Goal: Check status

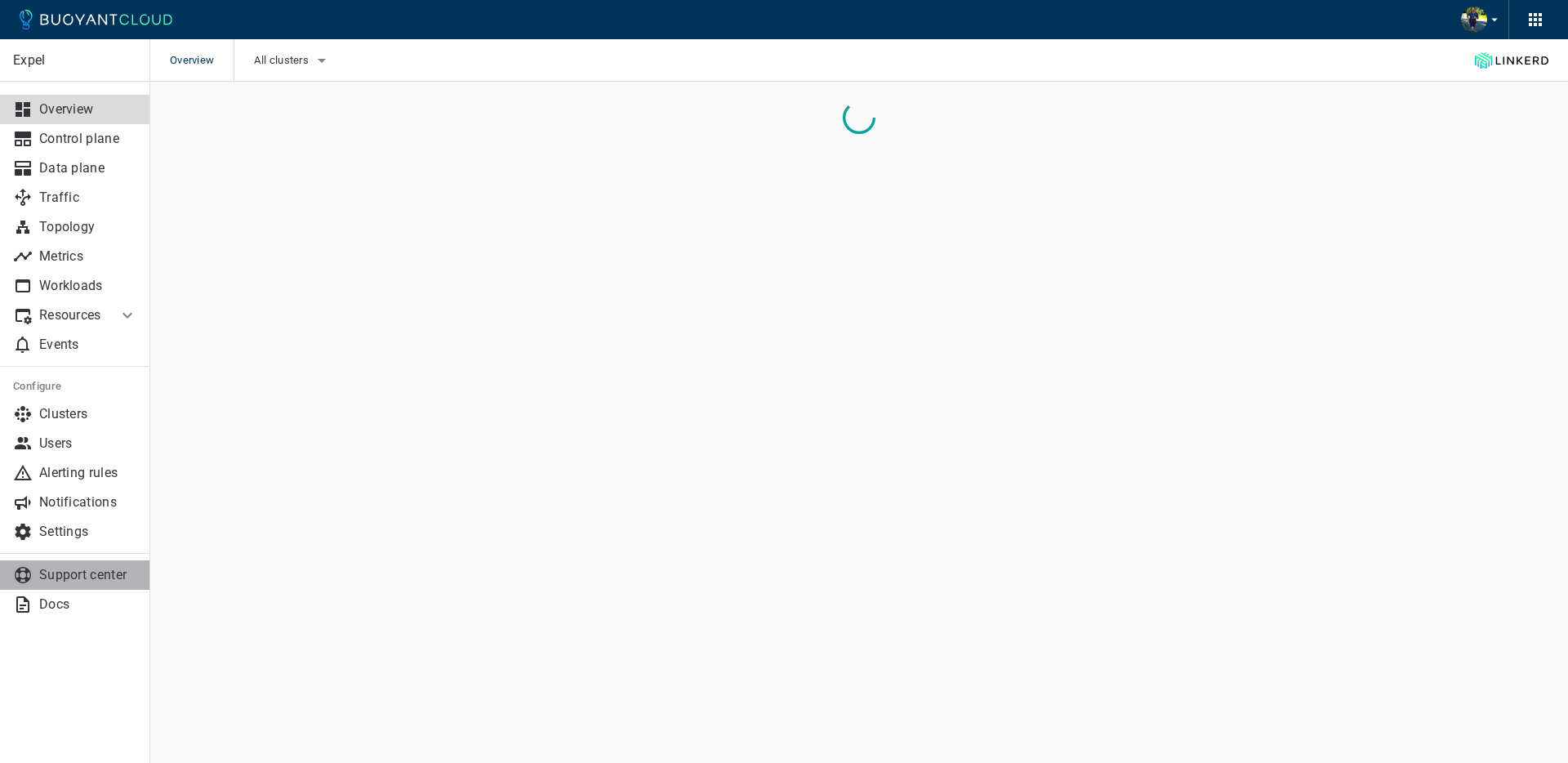
click at [80, 578] on p "Support center" at bounding box center [89, 575] width 98 height 16
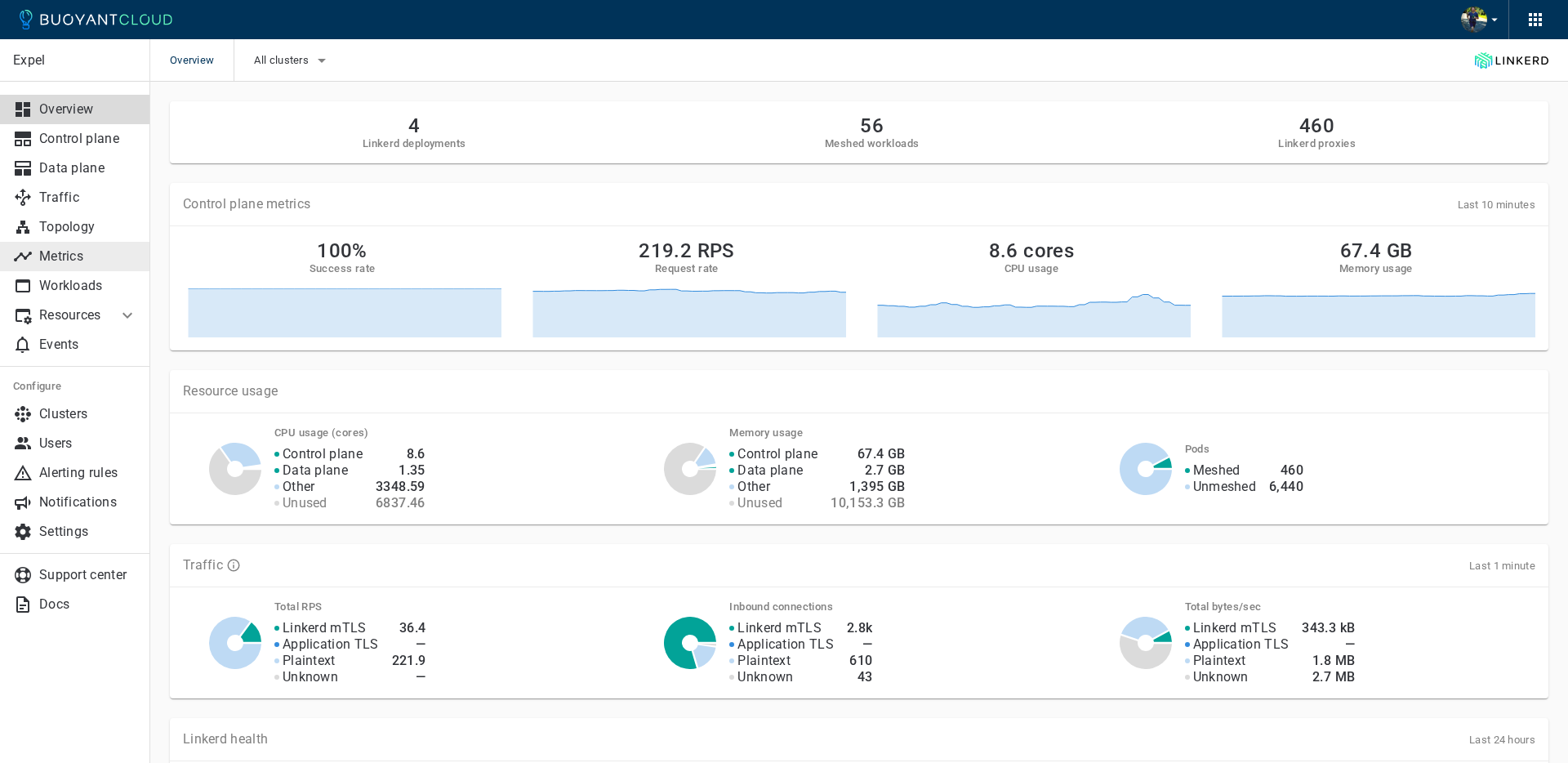
click at [47, 249] on p "Metrics" at bounding box center [89, 256] width 98 height 16
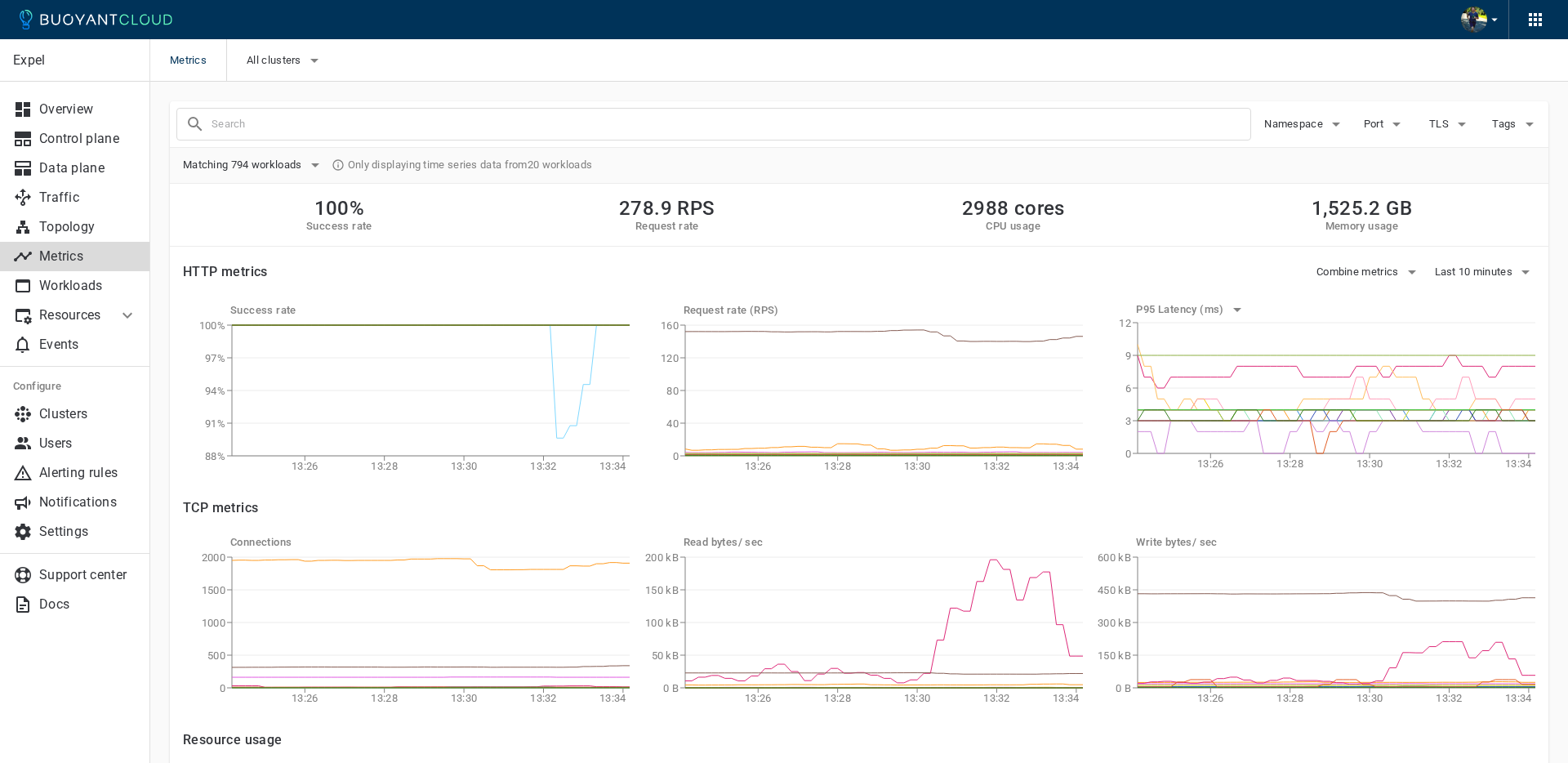
click at [73, 327] on li "Resources" at bounding box center [59, 315] width 118 height 29
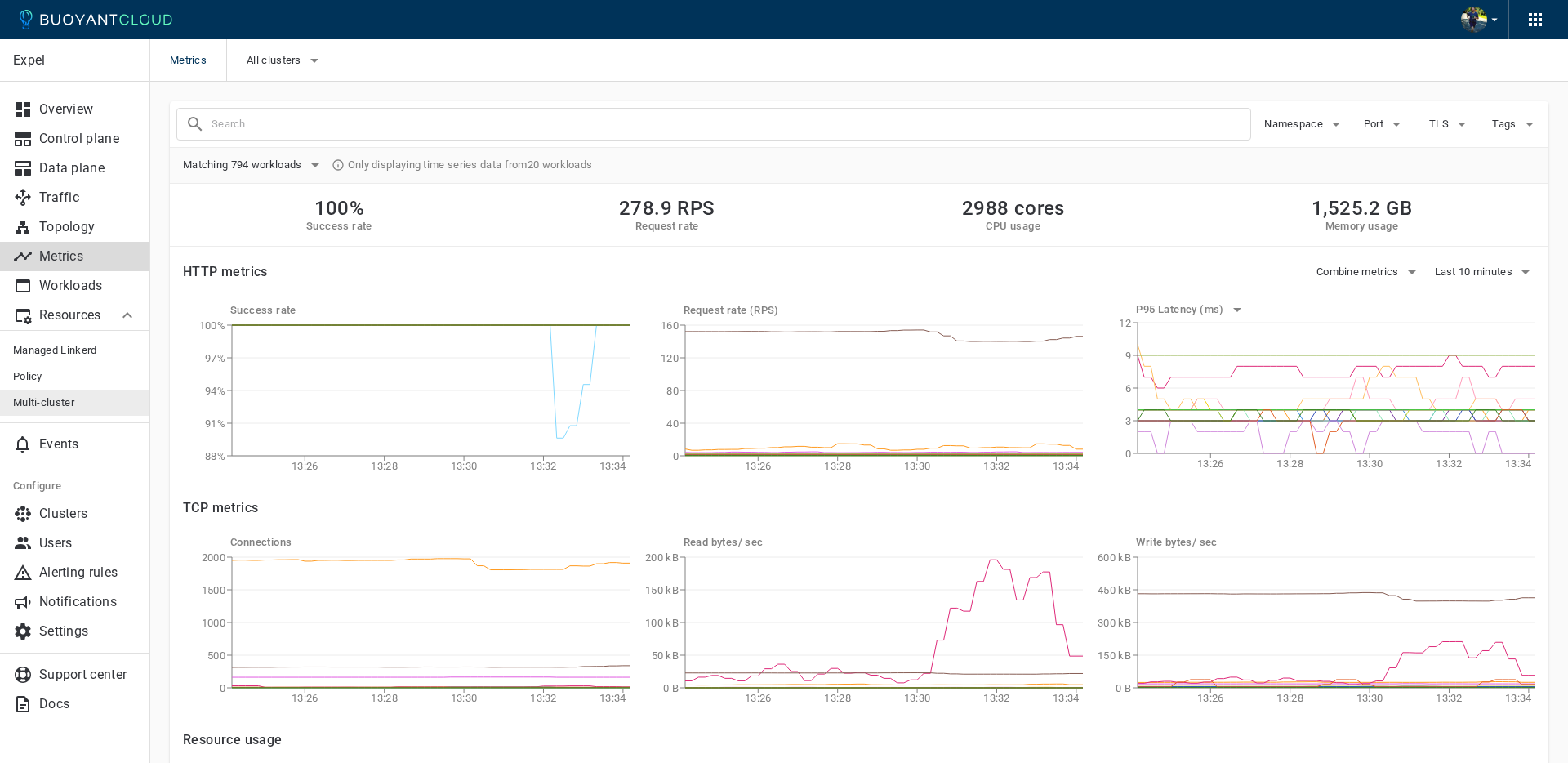
click at [57, 397] on span "Multi-cluster" at bounding box center [75, 403] width 125 height 14
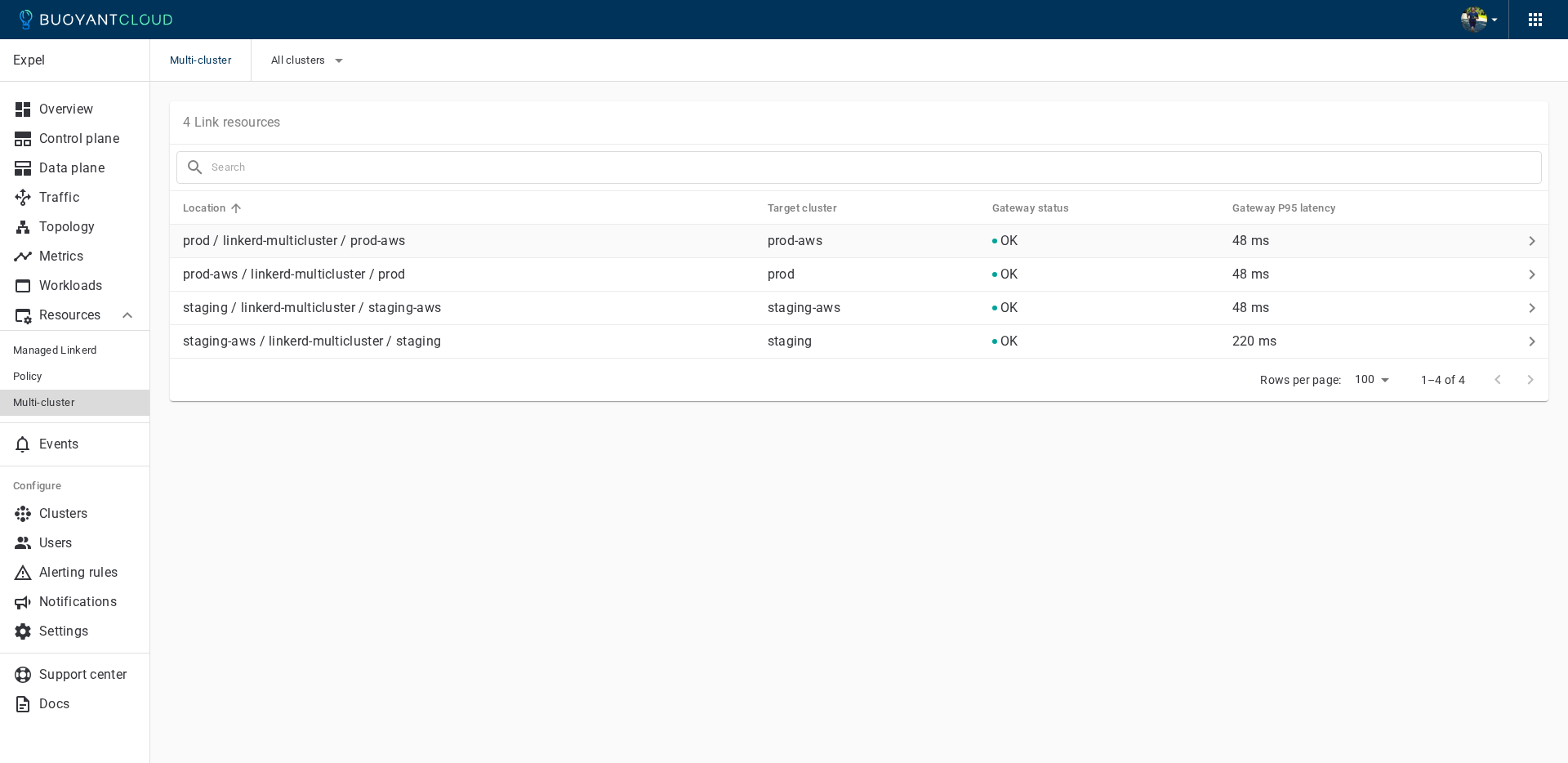
click at [335, 240] on p "prod / linkerd-multicluster / prod-aws" at bounding box center [468, 240] width 572 height 16
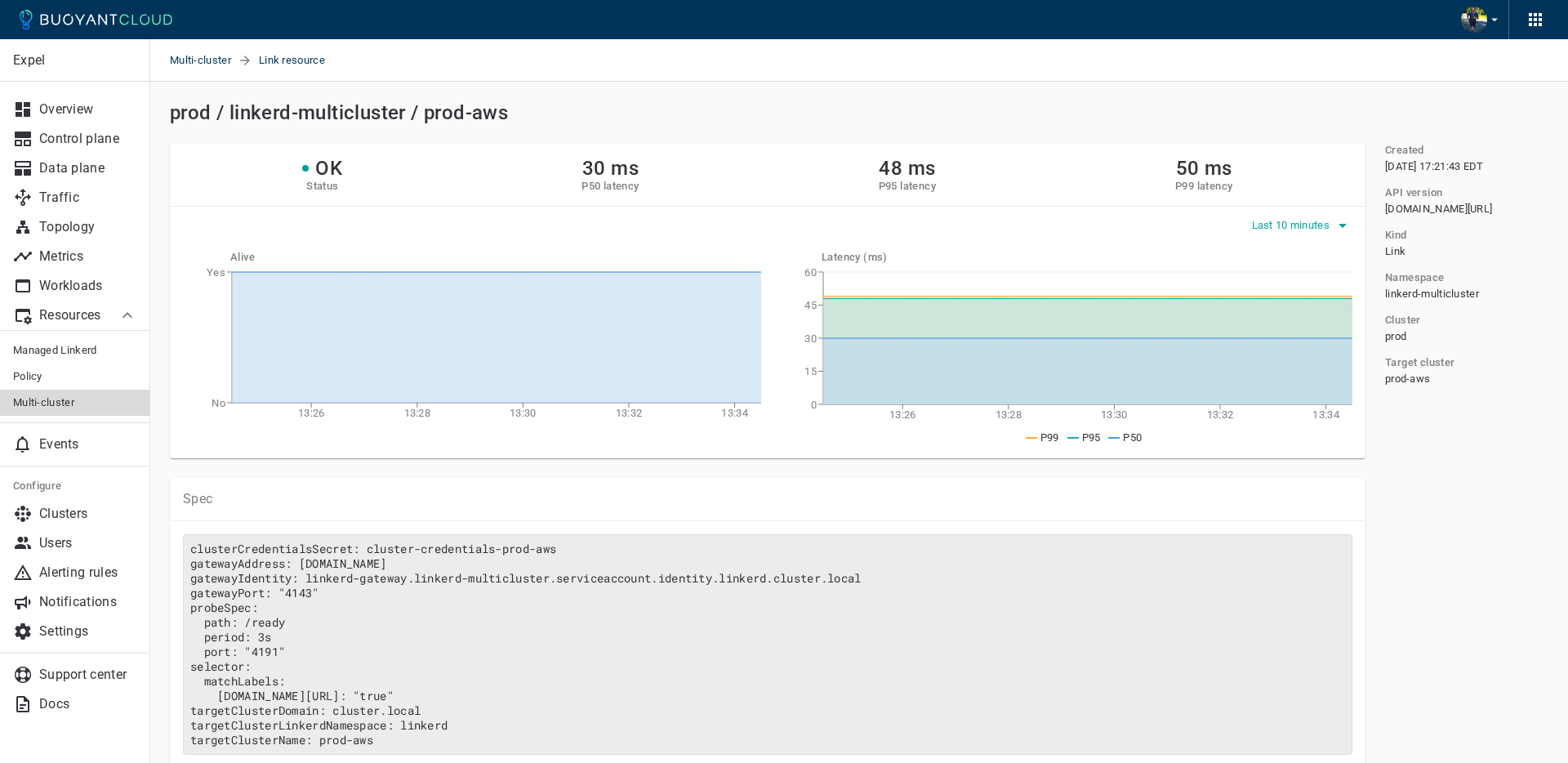
click at [1313, 226] on span "Last 10 minutes" at bounding box center [1293, 226] width 82 height 14
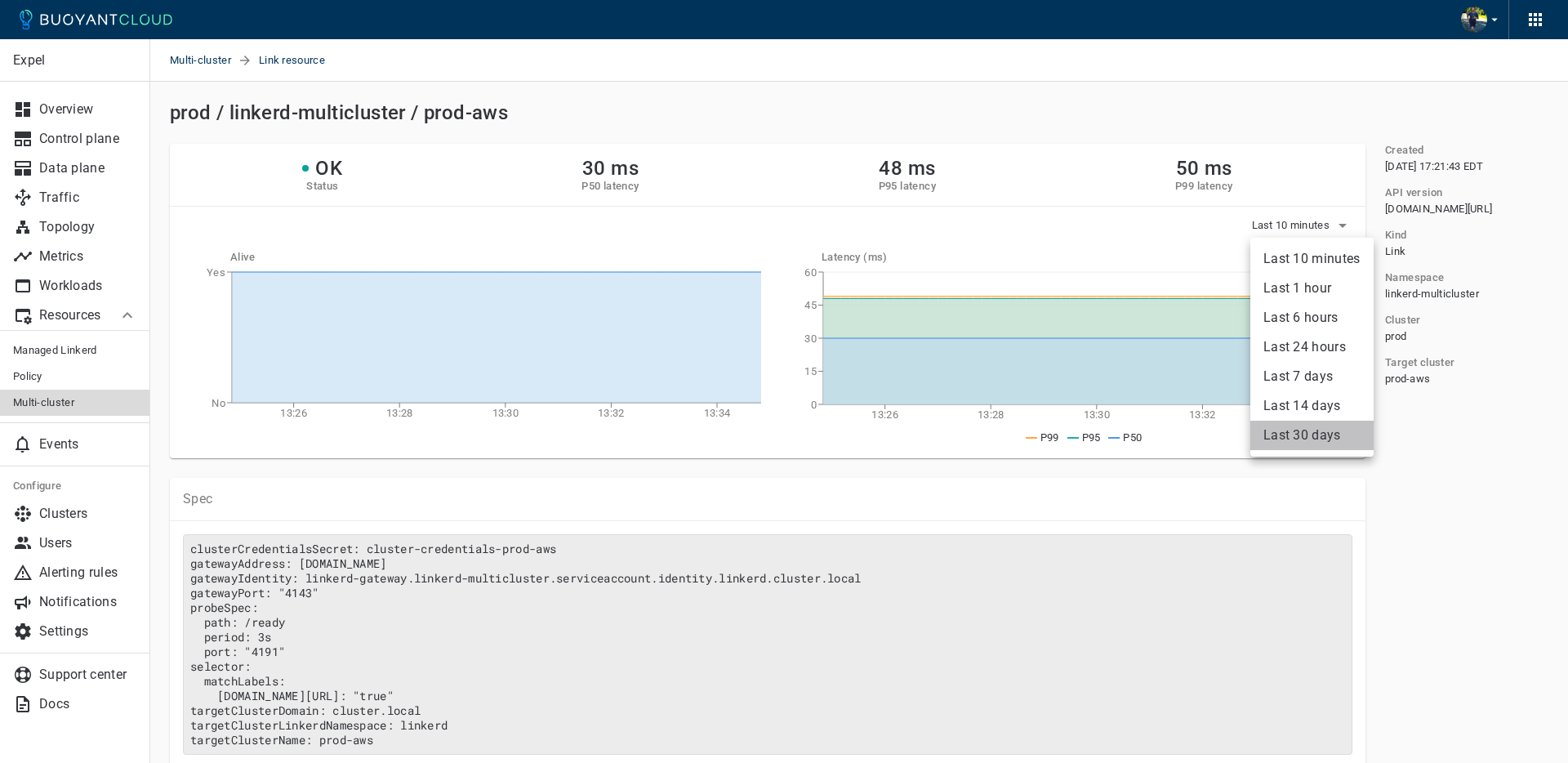
click at [1307, 438] on li "Last 30 days" at bounding box center [1312, 436] width 124 height 29
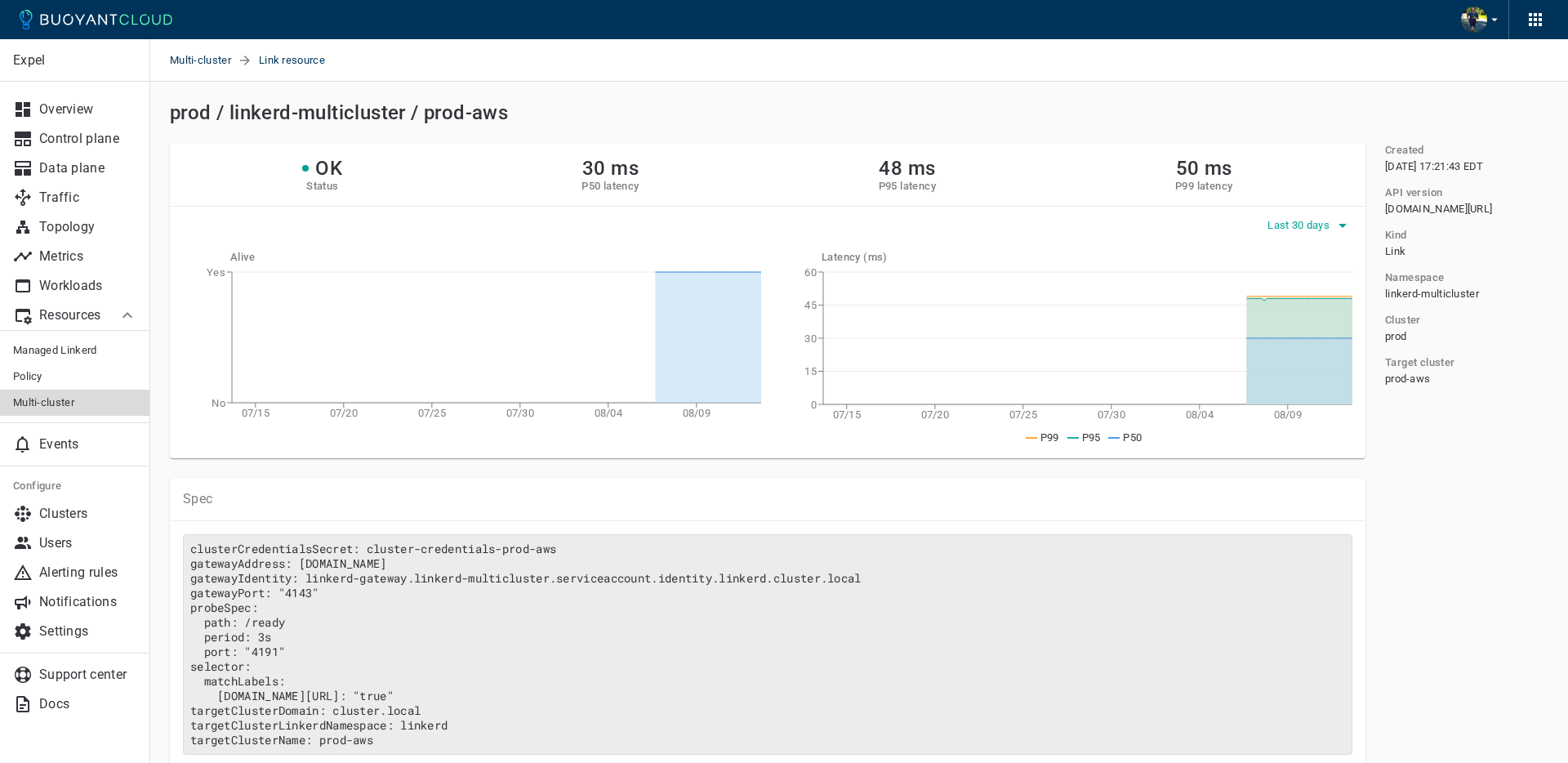
click at [1298, 222] on span "Last 30 days" at bounding box center [1301, 226] width 66 height 14
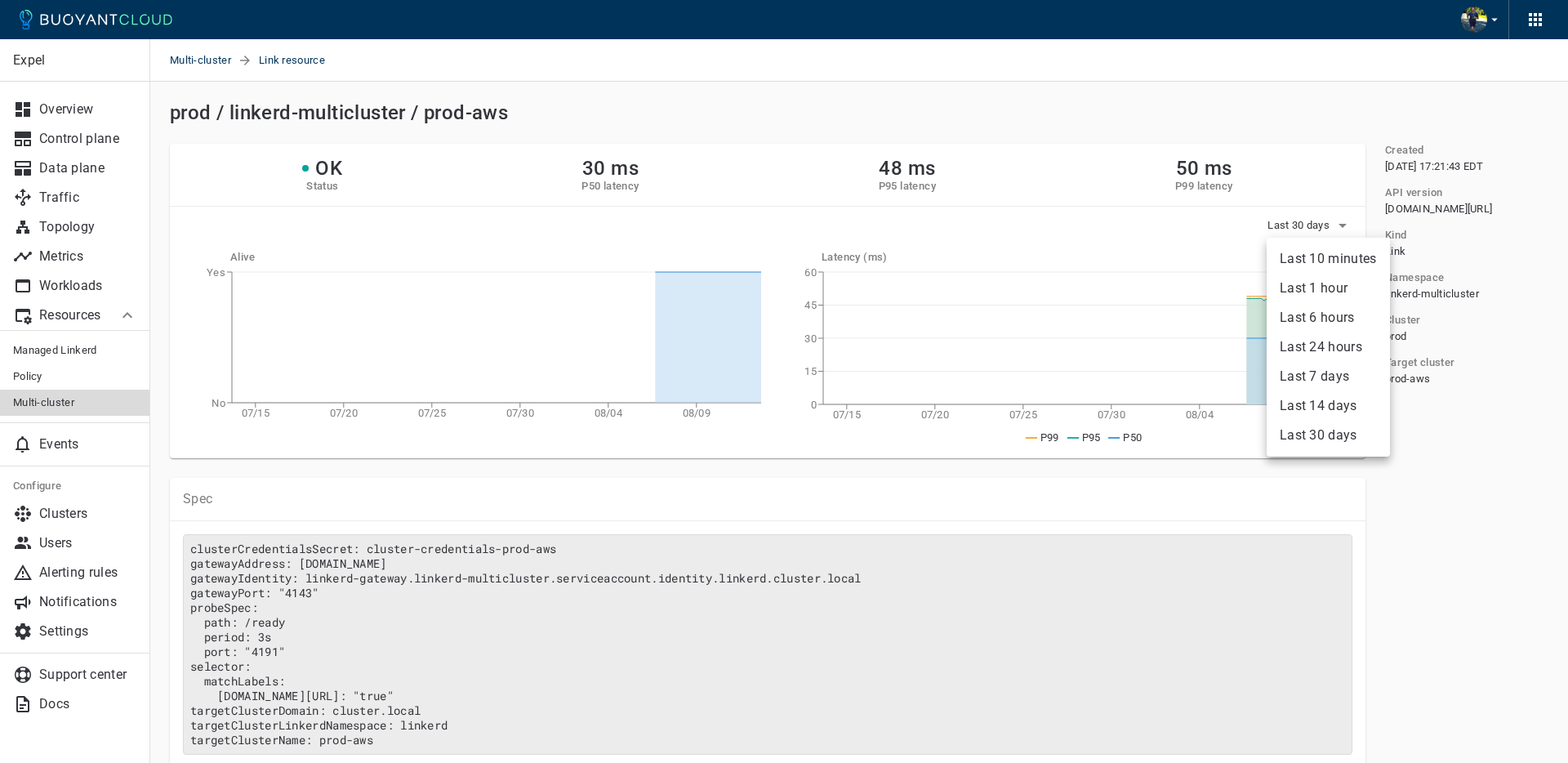
click at [1317, 414] on li "Last 14 days" at bounding box center [1329, 406] width 124 height 29
